Goal: Check status: Check status

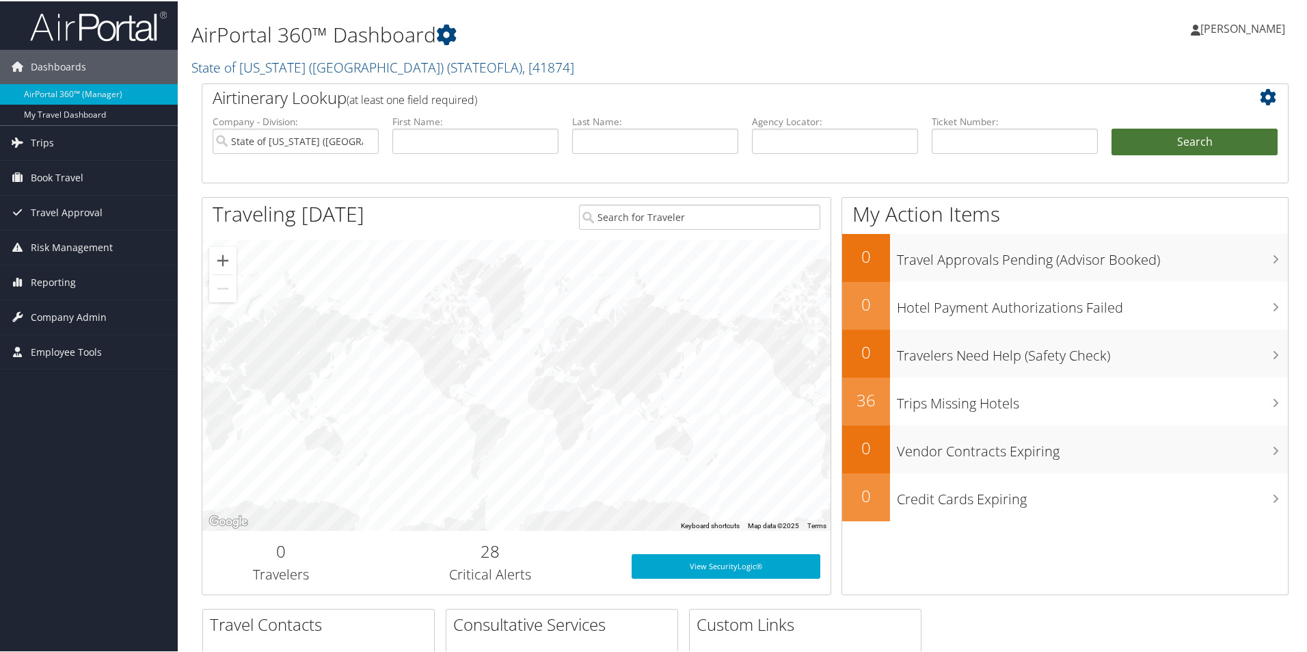
click at [1194, 139] on button "Search" at bounding box center [1195, 140] width 166 height 27
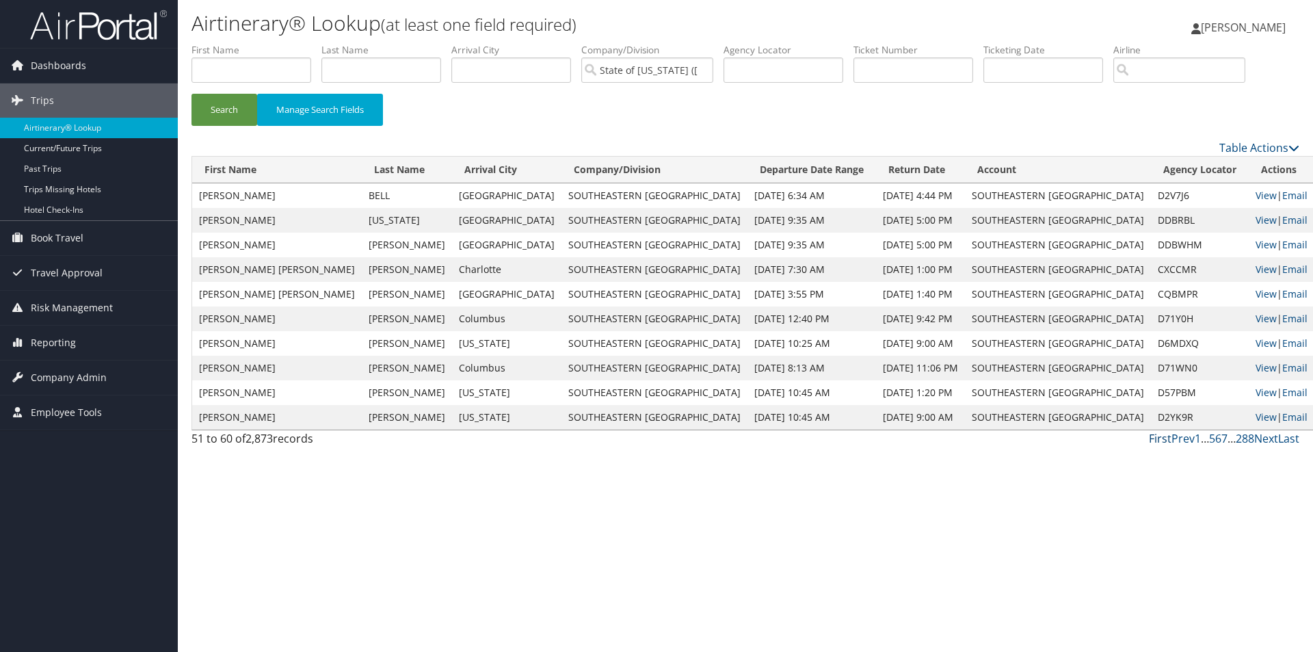
click at [1160, 437] on link "First" at bounding box center [1160, 438] width 23 height 15
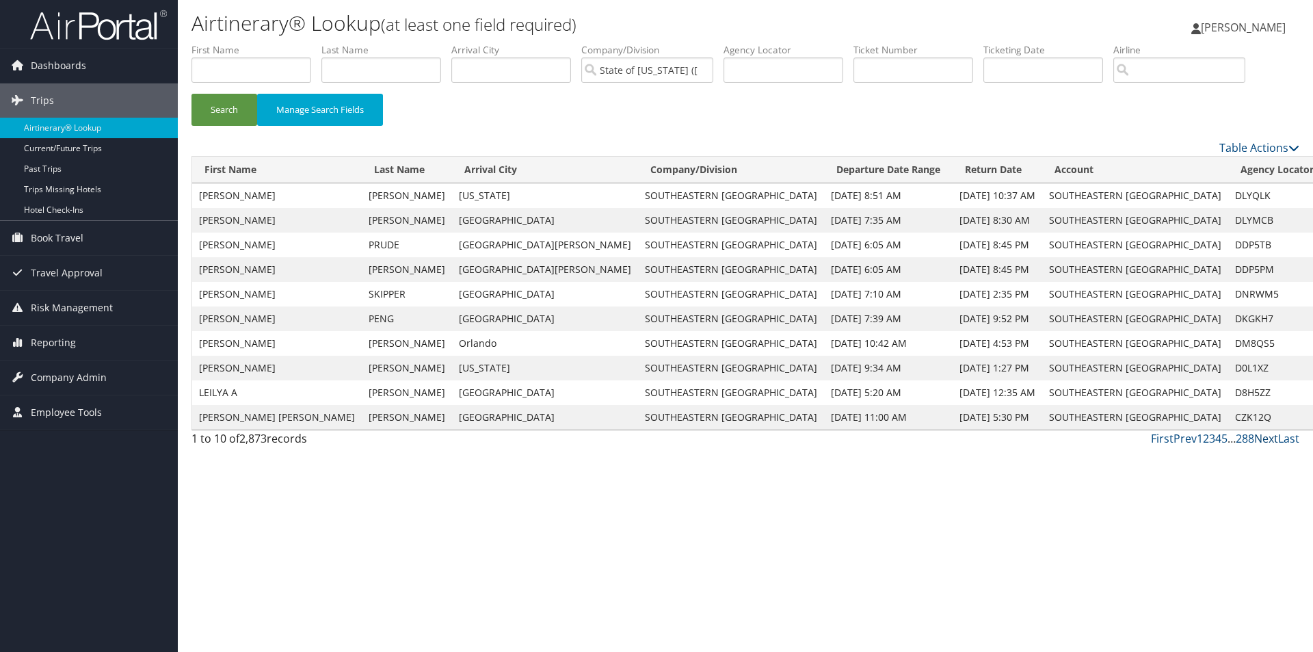
click at [1262, 441] on link "Next" at bounding box center [1266, 438] width 24 height 15
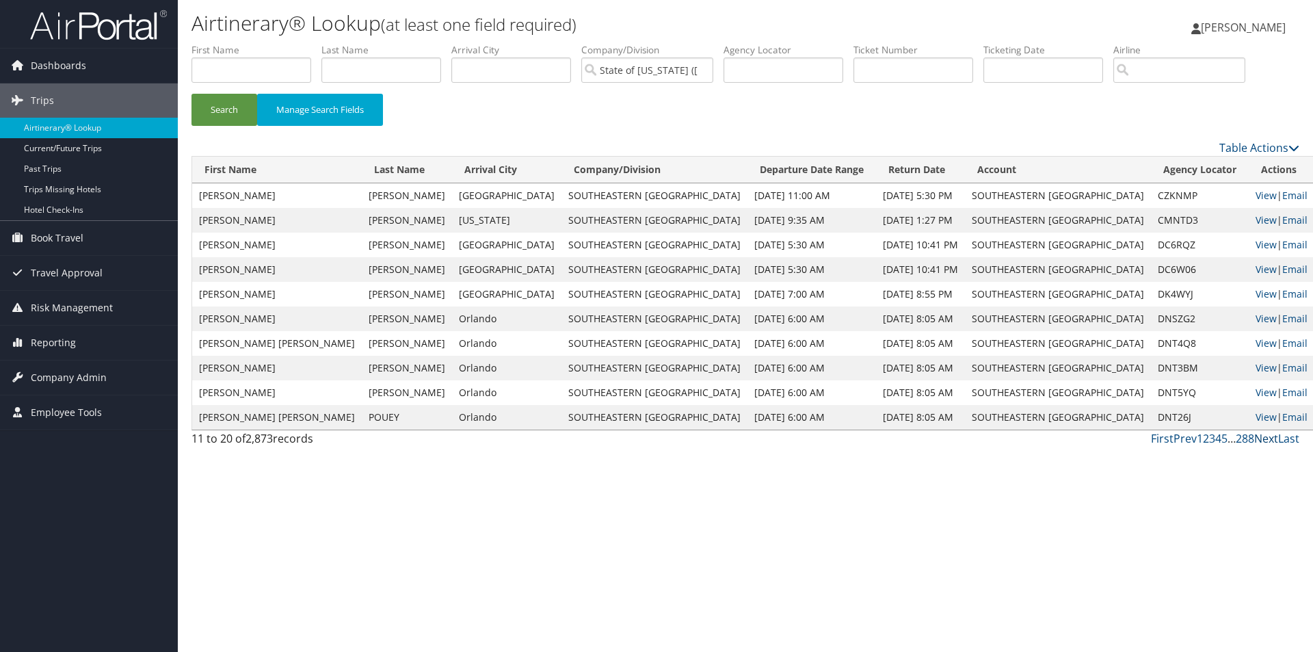
click at [1262, 441] on link "Next" at bounding box center [1266, 438] width 24 height 15
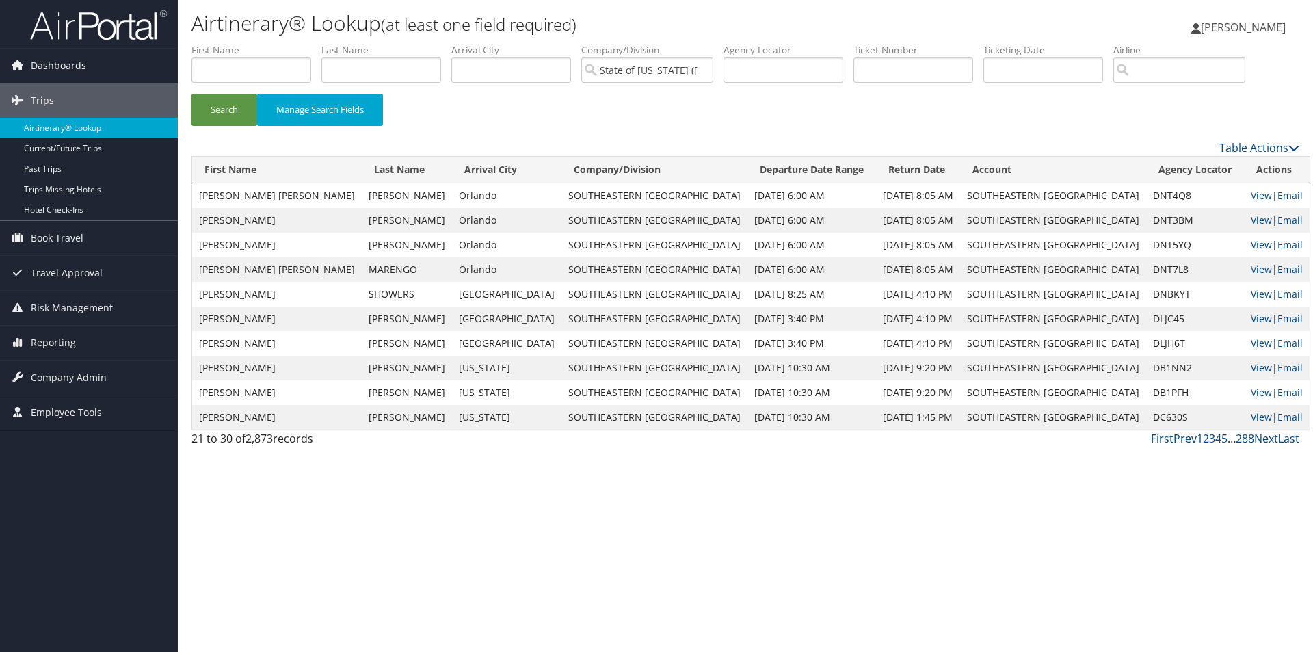
click at [1262, 441] on link "Next" at bounding box center [1266, 438] width 24 height 15
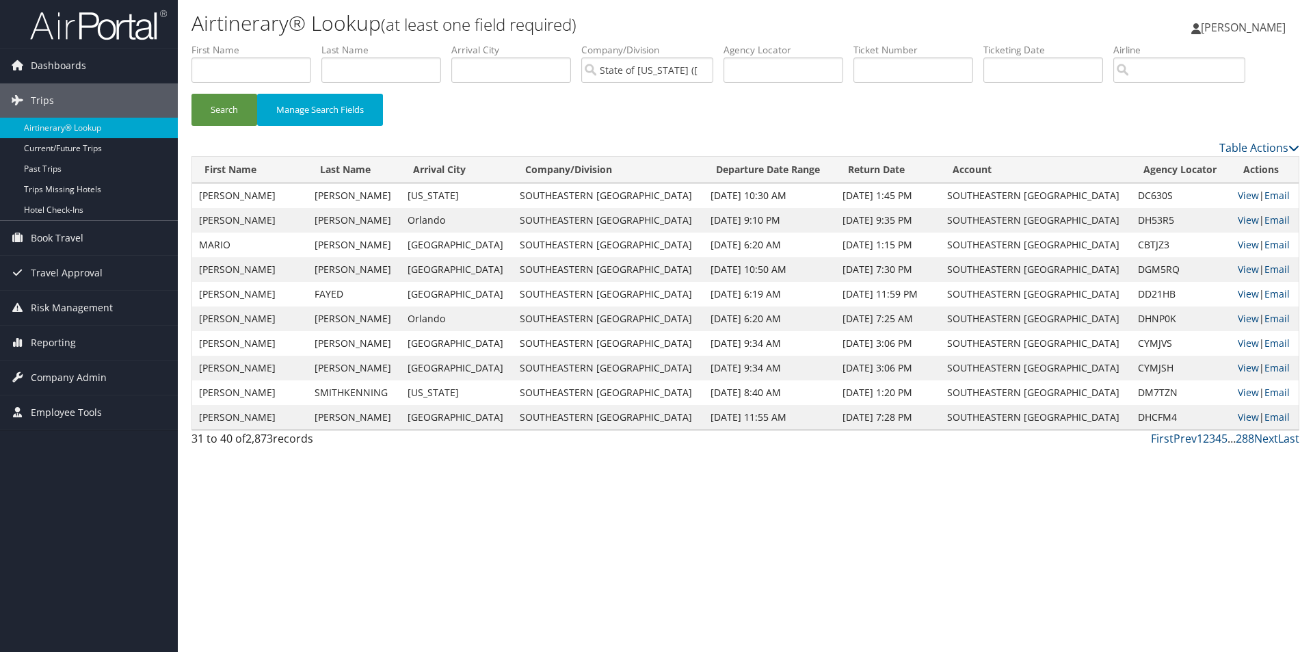
drag, startPoint x: 278, startPoint y: 411, endPoint x: 463, endPoint y: 401, distance: 184.9
click at [463, 401] on tbody "[PERSON_NAME] [US_STATE][GEOGRAPHIC_DATA] [DATE] 10:30 AM [DATE] 1:45 PM SOUTHE…" at bounding box center [745, 306] width 1106 height 246
click at [478, 455] on div "Airtinerary® Lookup (at least one field required) [PERSON_NAME] [PERSON_NAME] M…" at bounding box center [745, 326] width 1135 height 652
click at [682, 65] on input "State of [US_STATE] ([GEOGRAPHIC_DATA])" at bounding box center [647, 69] width 132 height 25
drag, startPoint x: 552, startPoint y: 192, endPoint x: 698, endPoint y: 194, distance: 145.6
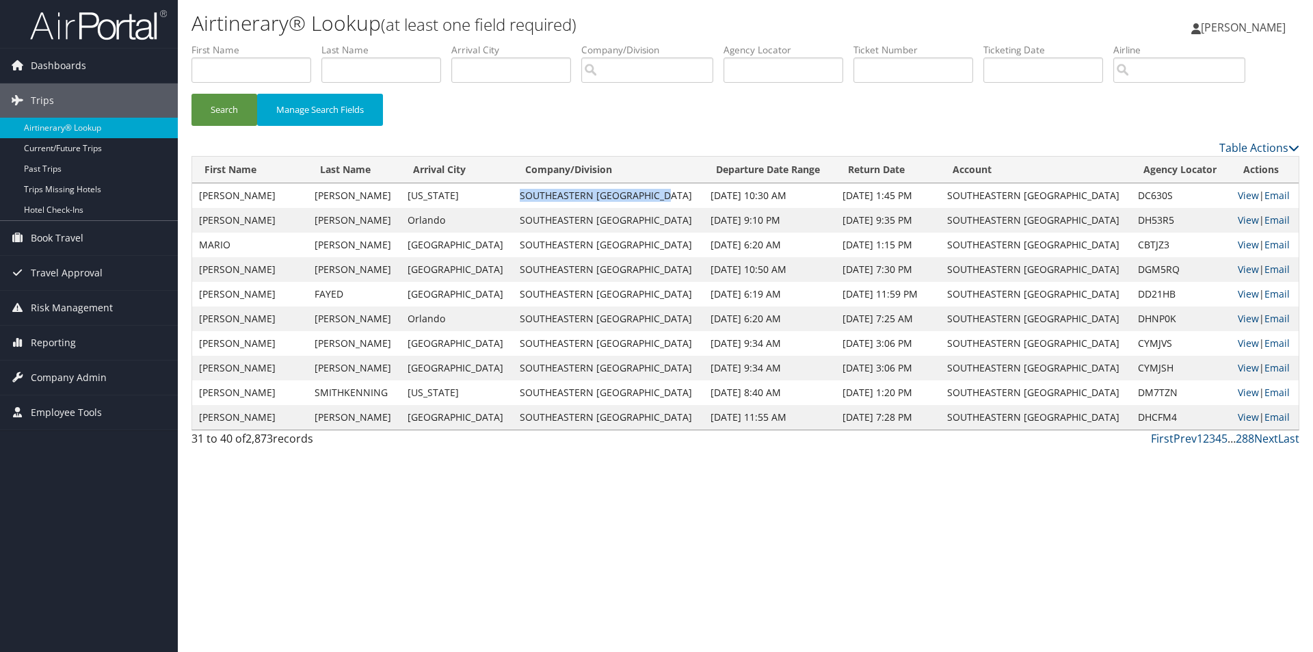
click at [698, 194] on td "SOUTHEASTERN [GEOGRAPHIC_DATA]" at bounding box center [608, 195] width 191 height 25
copy td "SOUTHEASTERN [GEOGRAPHIC_DATA]"
click at [655, 73] on input "search" at bounding box center [647, 69] width 132 height 25
paste input "SOUTHEASTERN [GEOGRAPHIC_DATA]"
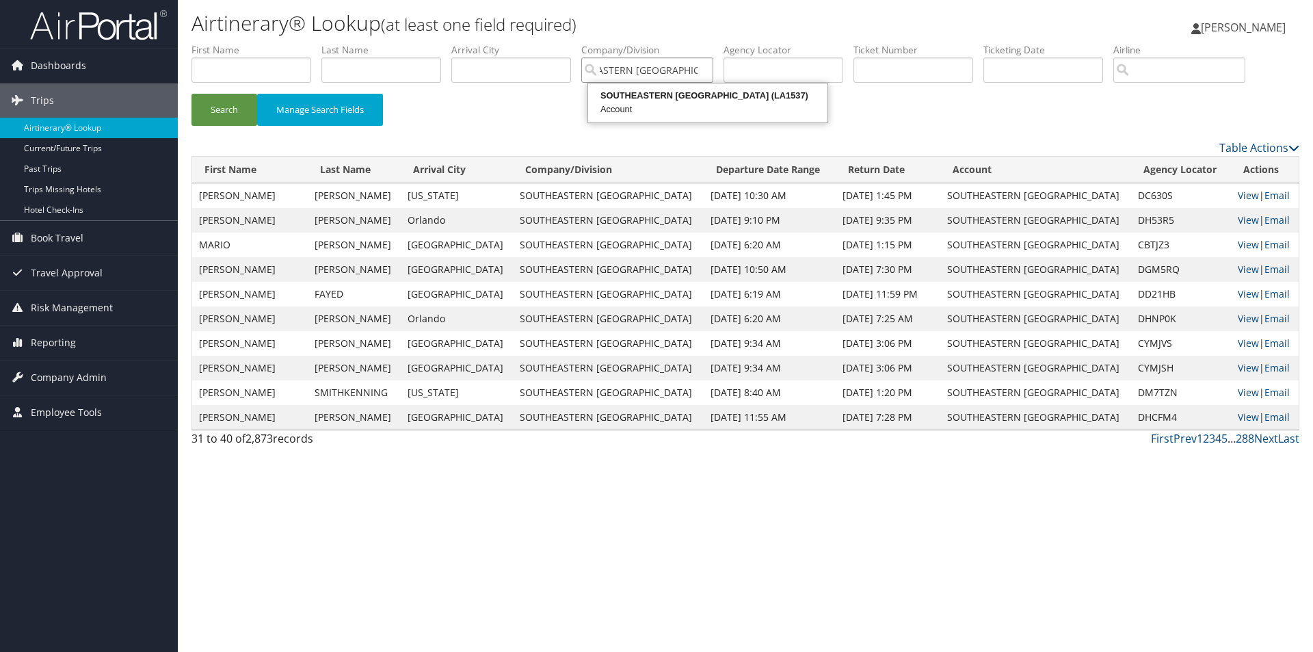
type input "SOUTHEASTERN [GEOGRAPHIC_DATA]"
click at [191, 94] on button "Search" at bounding box center [224, 110] width 66 height 32
